Goal: Task Accomplishment & Management: Manage account settings

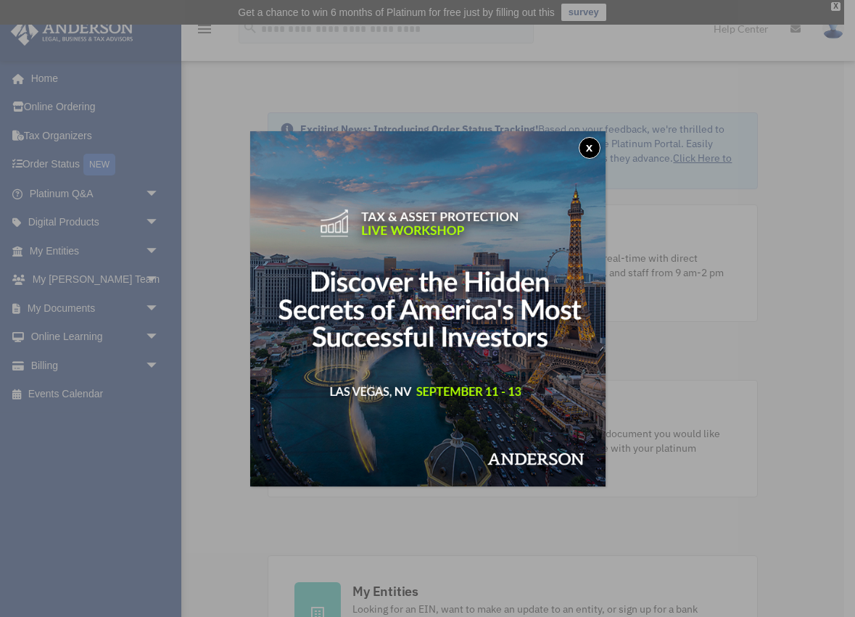
click at [593, 141] on button "x" at bounding box center [590, 148] width 22 height 22
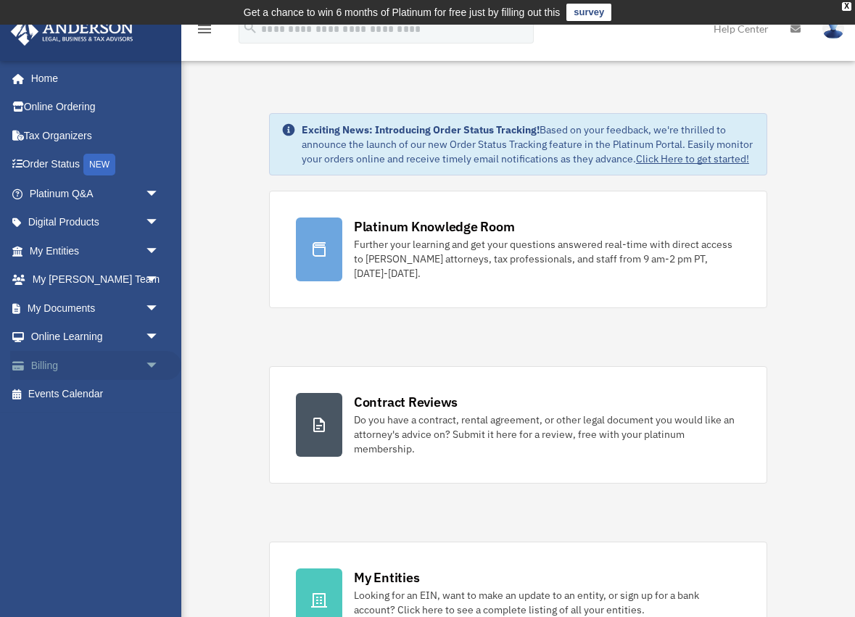
click at [37, 358] on link "Billing arrow_drop_down" at bounding box center [95, 365] width 171 height 29
click at [147, 364] on span "arrow_drop_down" at bounding box center [159, 366] width 29 height 30
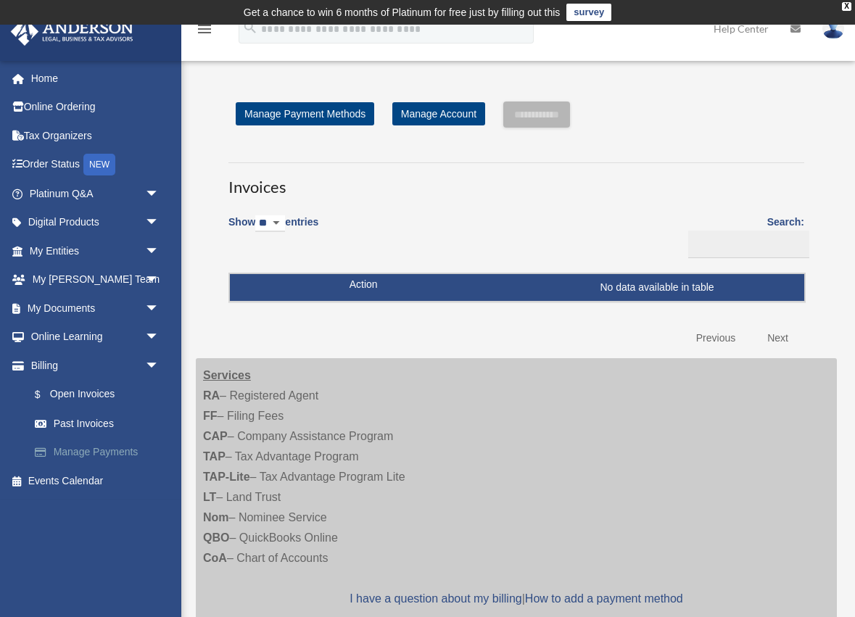
click at [90, 448] on link "Manage Payments" at bounding box center [100, 452] width 161 height 29
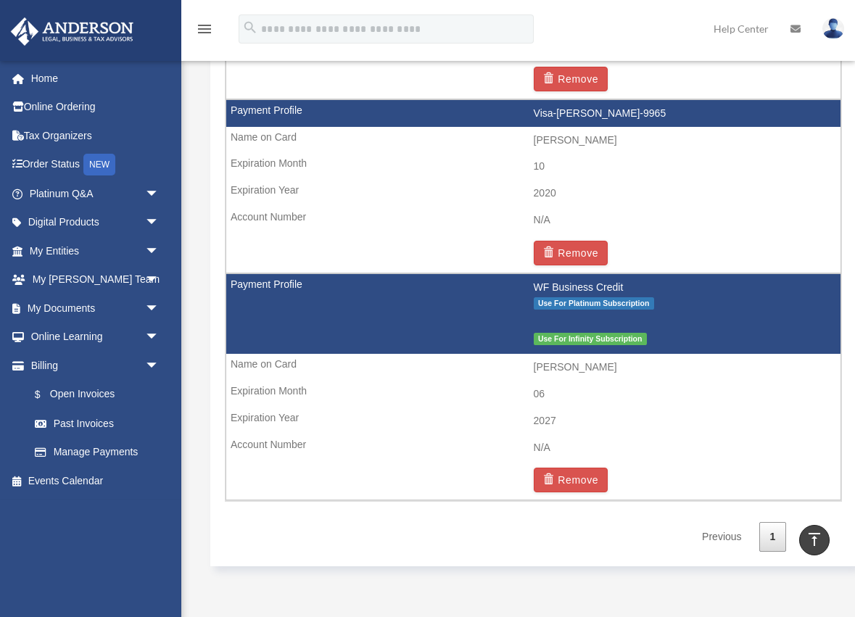
scroll to position [2347, 0]
